Goal: Task Accomplishment & Management: Manage account settings

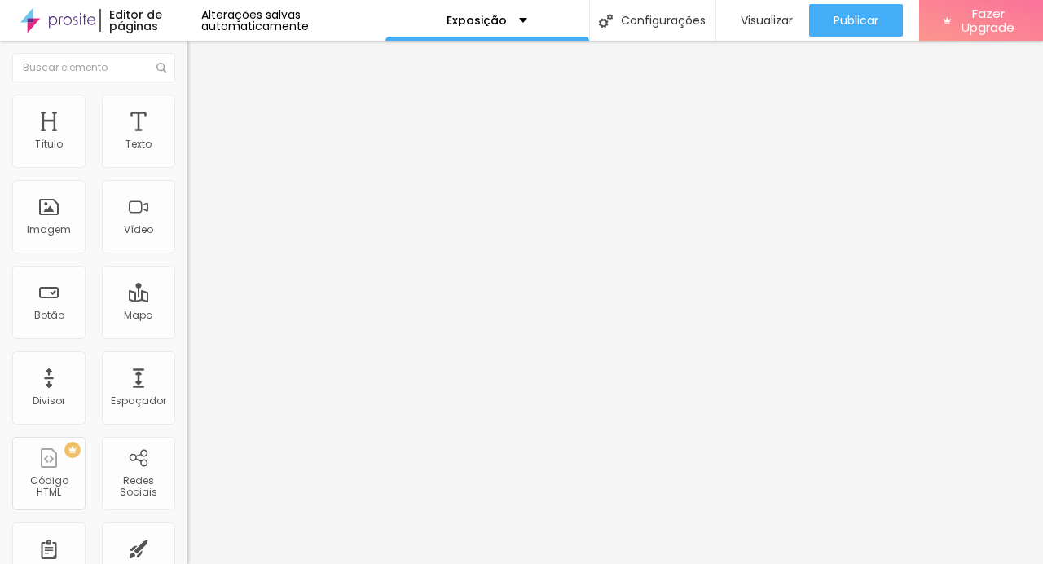
click at [187, 140] on span "Trocar imagem" at bounding box center [231, 133] width 89 height 14
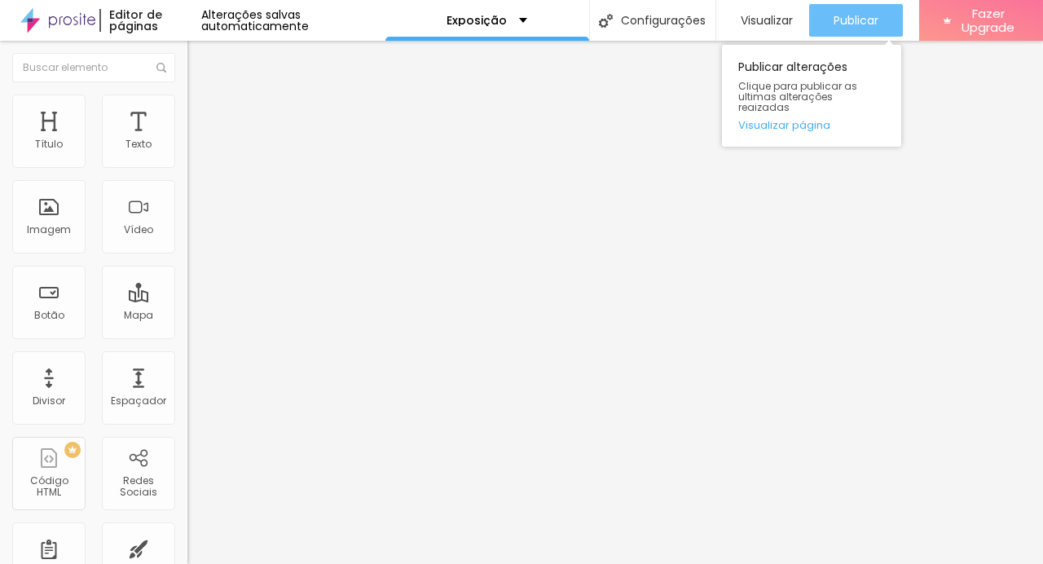
click at [836, 24] on span "Publicar" at bounding box center [856, 20] width 45 height 13
click at [873, 26] on span "Publicar" at bounding box center [856, 20] width 45 height 13
